Goal: Information Seeking & Learning: Learn about a topic

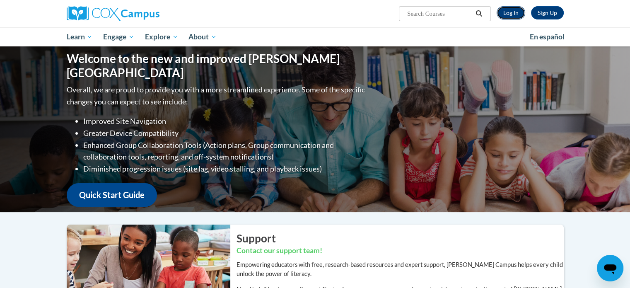
click at [513, 12] on link "Log In" at bounding box center [511, 12] width 29 height 13
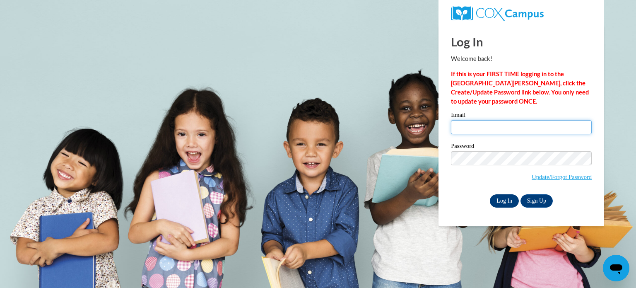
type input "[PERSON_NAME][EMAIL_ADDRESS][DOMAIN_NAME]"
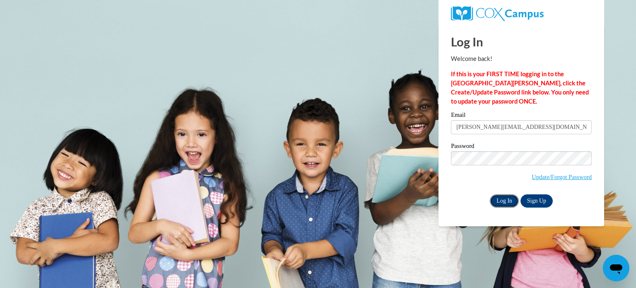
click at [502, 202] on input "Log In" at bounding box center [504, 200] width 29 height 13
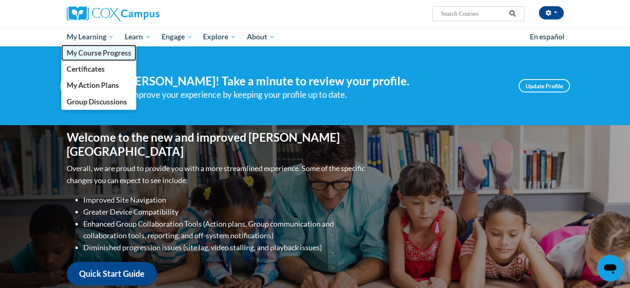
click at [93, 55] on span "My Course Progress" at bounding box center [98, 52] width 65 height 9
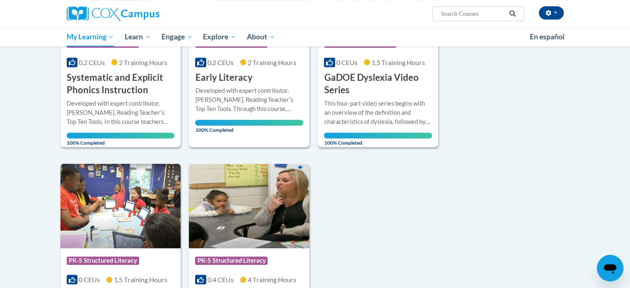
scroll to position [414, 0]
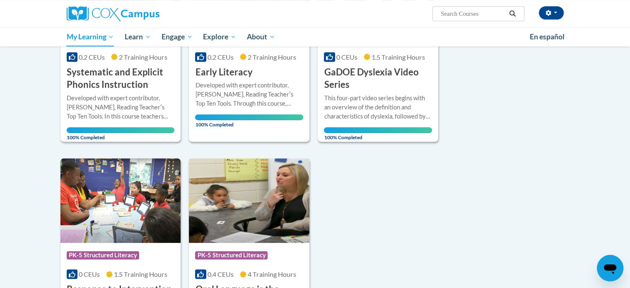
click at [268, 208] on img at bounding box center [249, 200] width 121 height 84
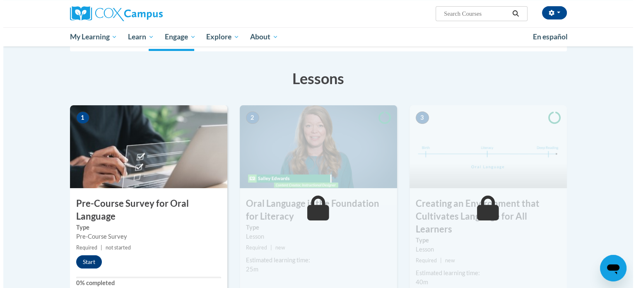
scroll to position [166, 0]
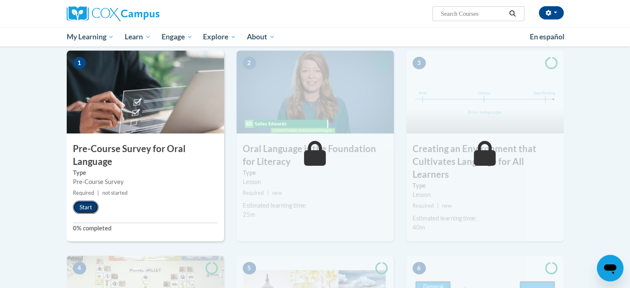
click at [85, 210] on button "Start" at bounding box center [86, 206] width 26 height 13
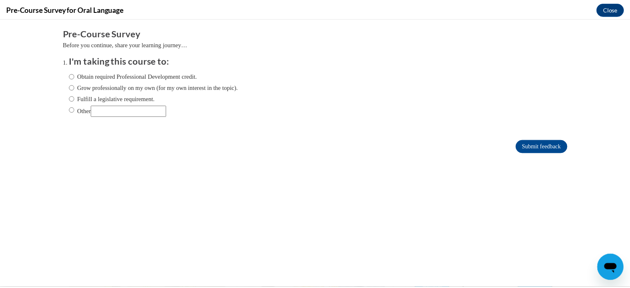
scroll to position [0, 0]
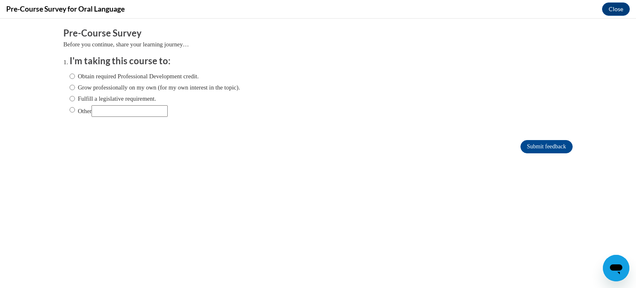
click at [88, 99] on label "Fulfill a legislative requirement." at bounding box center [113, 98] width 87 height 9
click at [75, 99] on input "Fulfill a legislative requirement." at bounding box center [72, 98] width 5 height 9
radio input "true"
click at [521, 147] on input "Submit feedback" at bounding box center [547, 146] width 52 height 13
click at [612, 6] on button "Close" at bounding box center [616, 8] width 28 height 13
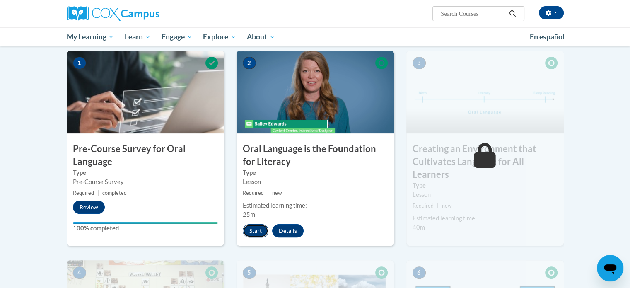
click at [258, 230] on button "Start" at bounding box center [256, 230] width 26 height 13
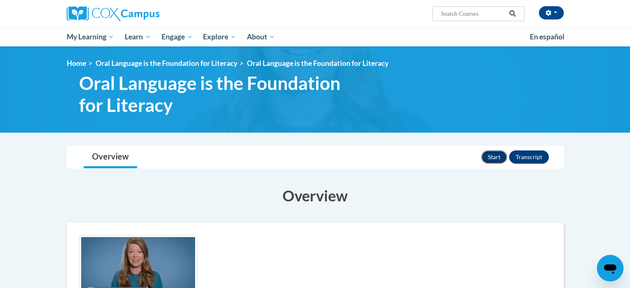
click at [502, 156] on button "Start" at bounding box center [494, 156] width 26 height 13
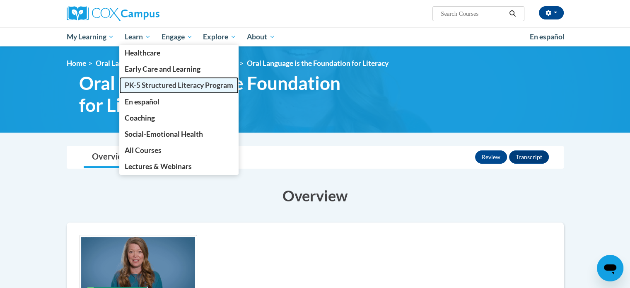
click at [161, 80] on link "PK-5 Structured Literacy Program" at bounding box center [178, 85] width 119 height 16
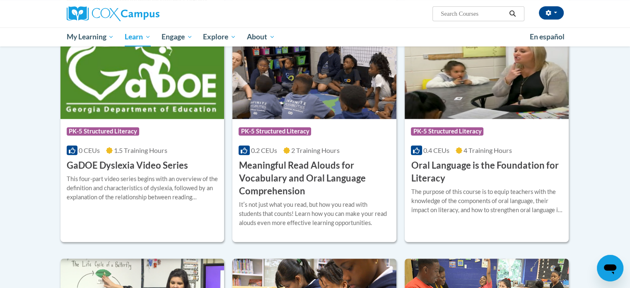
scroll to position [497, 0]
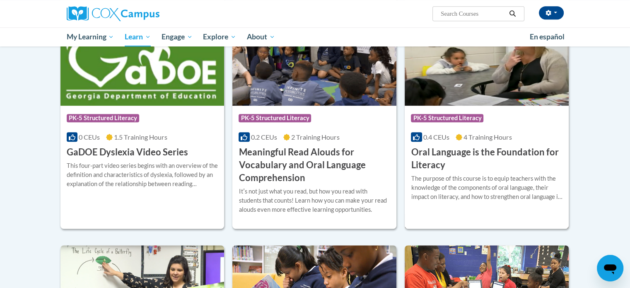
click at [547, 173] on div "More Info Open The purpose of this course is to equip teachers with the knowled…" at bounding box center [487, 192] width 164 height 42
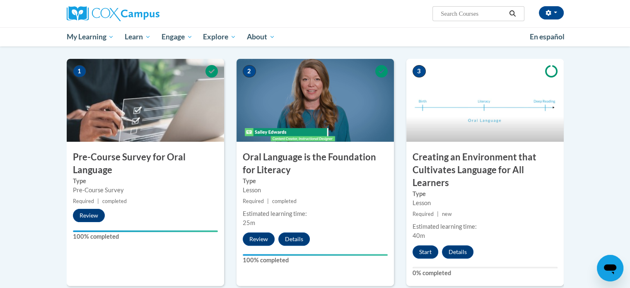
scroll to position [166, 0]
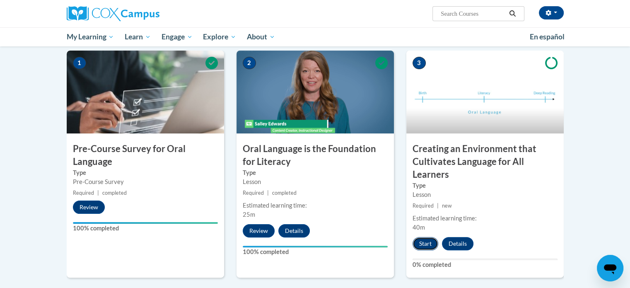
click at [419, 244] on button "Start" at bounding box center [425, 243] width 26 height 13
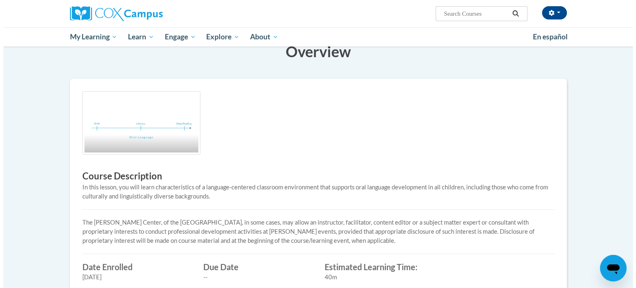
scroll to position [41, 0]
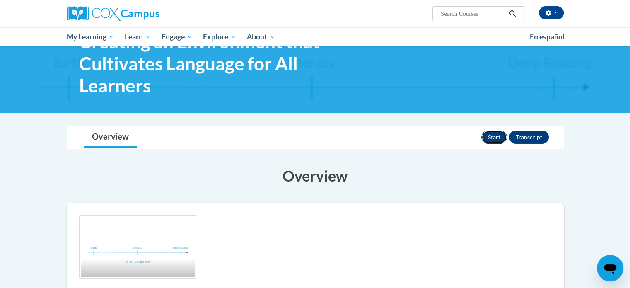
click at [493, 135] on button "Start" at bounding box center [494, 136] width 26 height 13
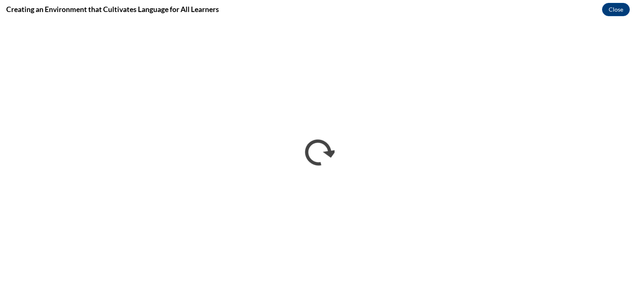
scroll to position [0, 0]
